Goal: Find specific page/section: Find specific page/section

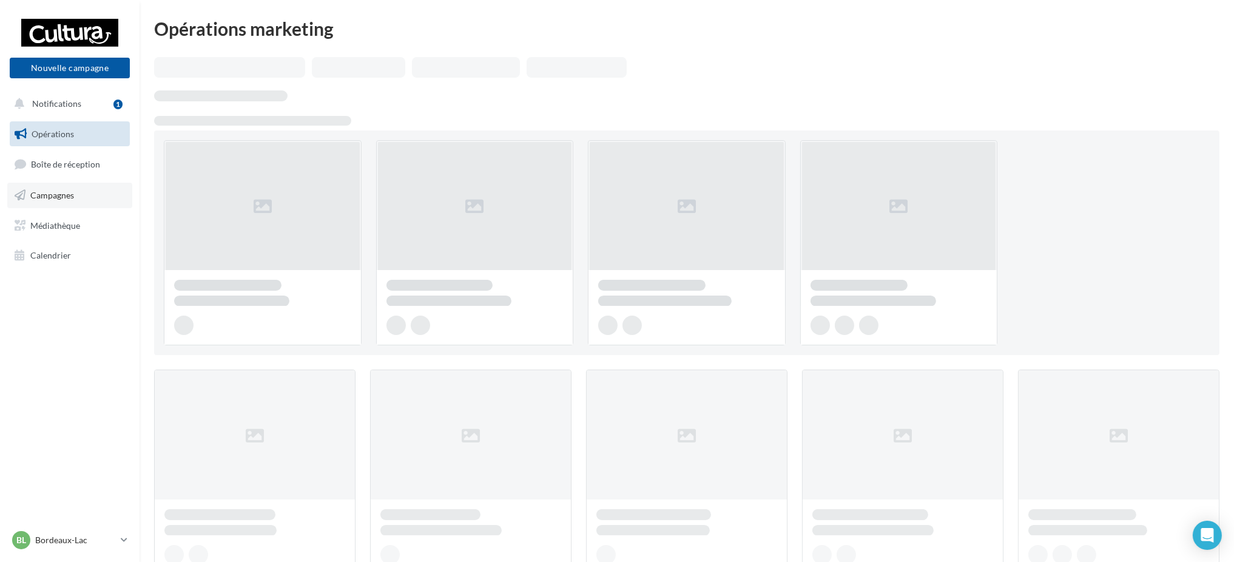
click at [84, 200] on link "Campagnes" at bounding box center [69, 195] width 125 height 25
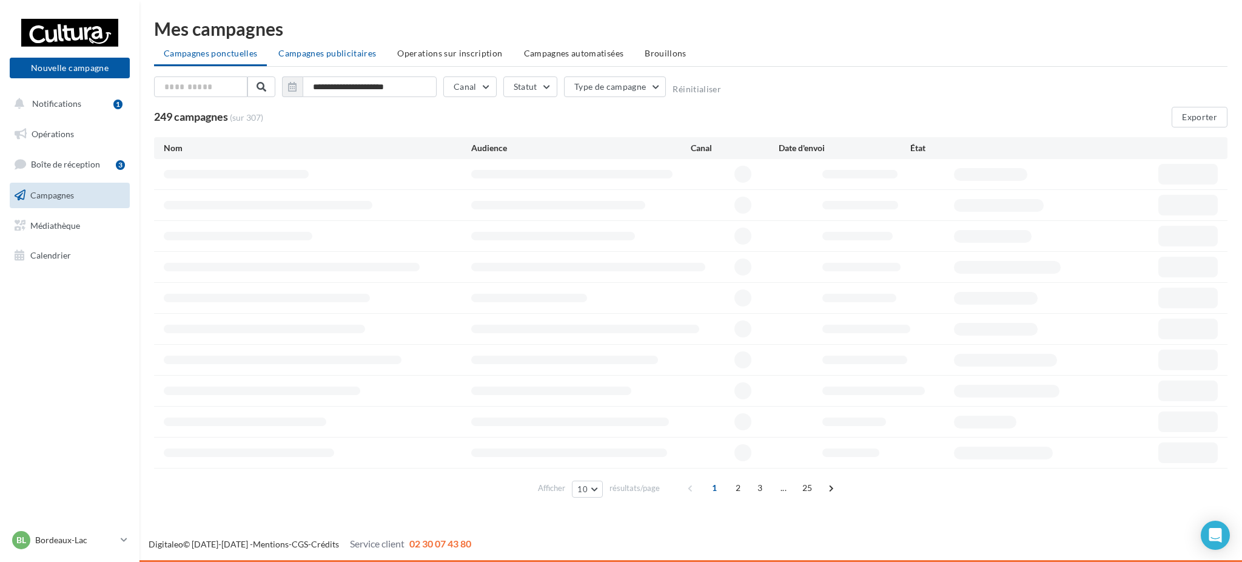
click at [317, 62] on li "Campagnes publicitaires" at bounding box center [327, 53] width 117 height 22
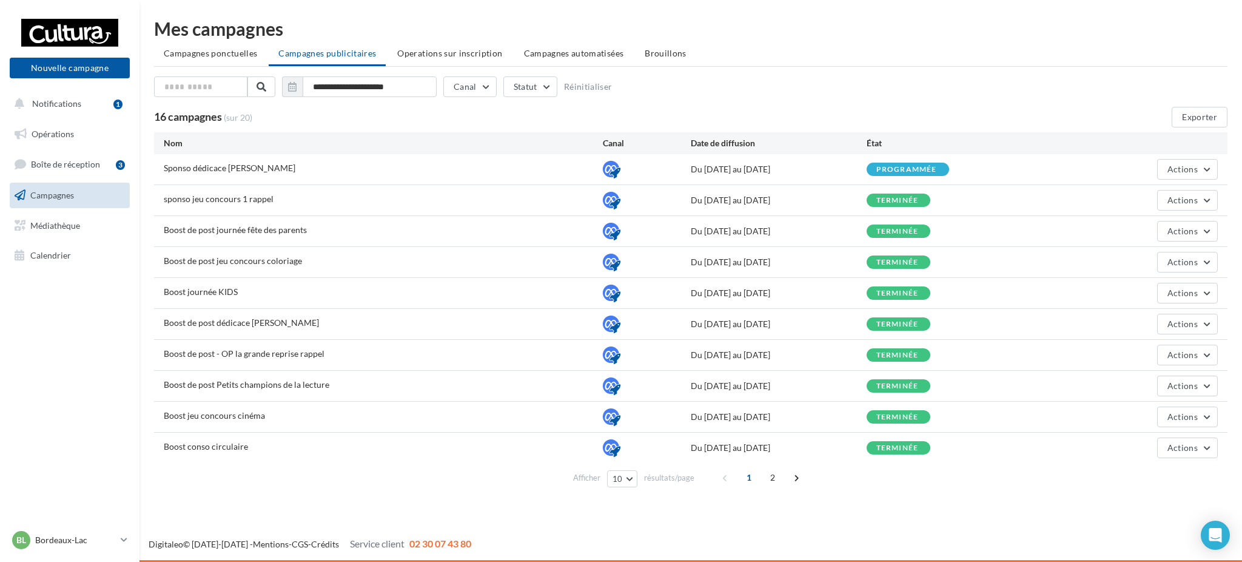
click at [5, 535] on div "BL Bordeaux-Lac [EMAIL_ADDRESS][DOMAIN_NAME]" at bounding box center [69, 544] width 139 height 33
click at [51, 541] on p "Bordeaux-Lac" at bounding box center [75, 540] width 81 height 12
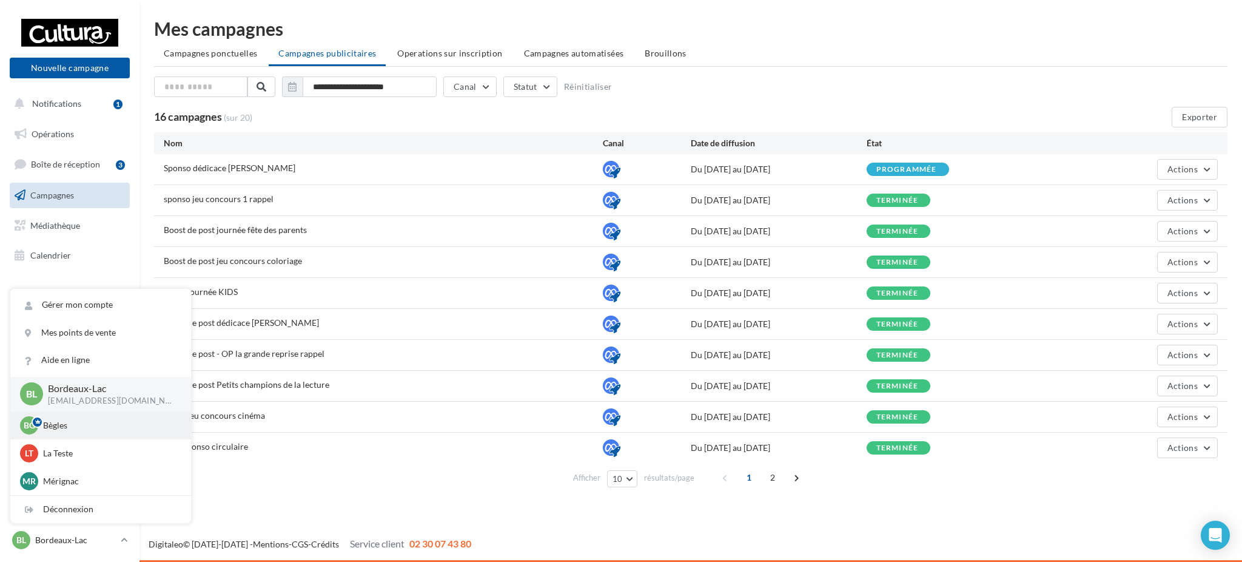
click at [69, 426] on p "Bègles" at bounding box center [109, 425] width 133 height 12
